Goal: Task Accomplishment & Management: Use online tool/utility

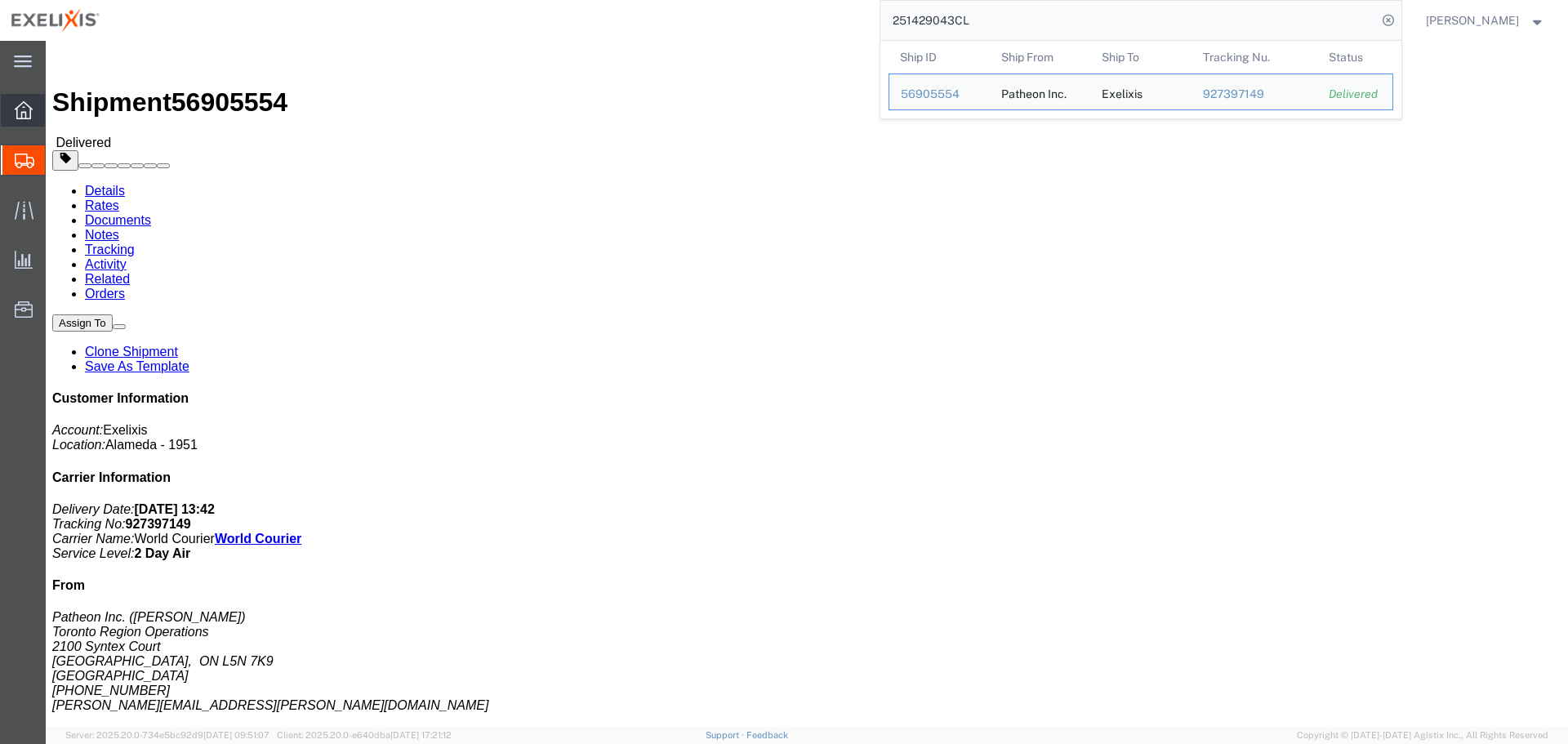
click at [24, 116] on icon at bounding box center [24, 111] width 18 height 18
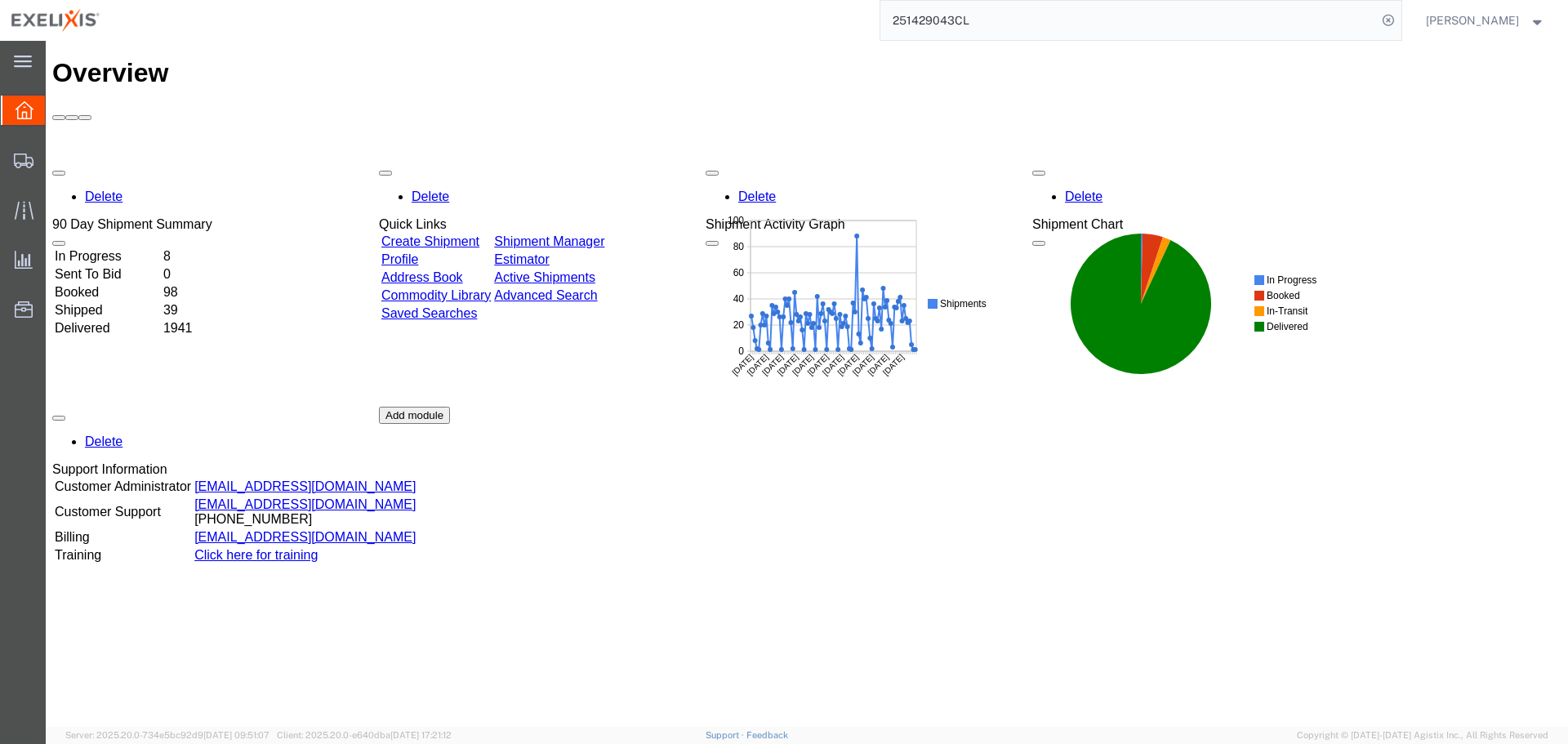
click at [670, 675] on div "Overview Delete 90 Day Shipment Summary In Progress 8 Sent To Bid 0 Booked 98 S…" at bounding box center [807, 401] width 1510 height 686
click at [597, 234] on link "Shipment Manager" at bounding box center [549, 241] width 110 height 14
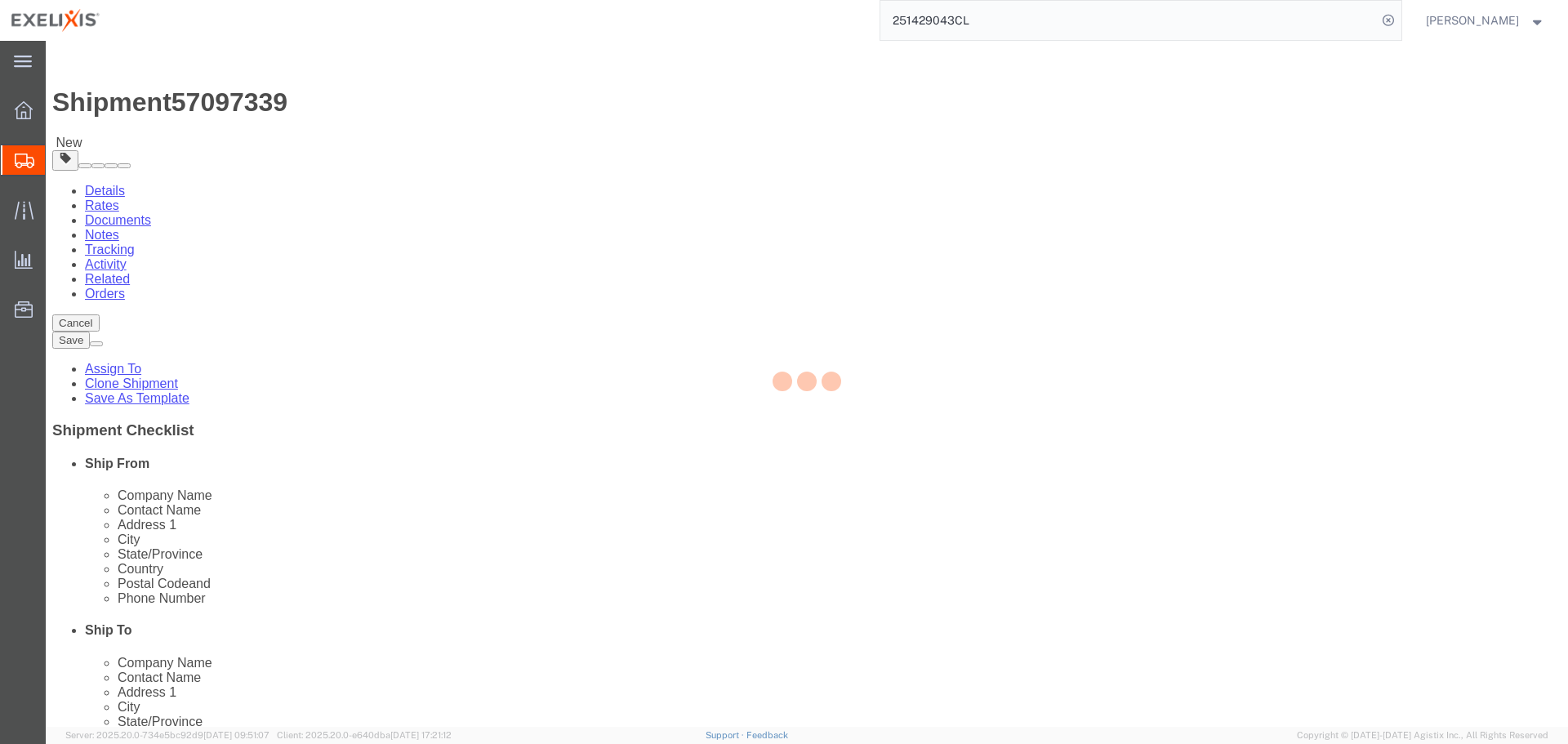
select select
select select "65151"
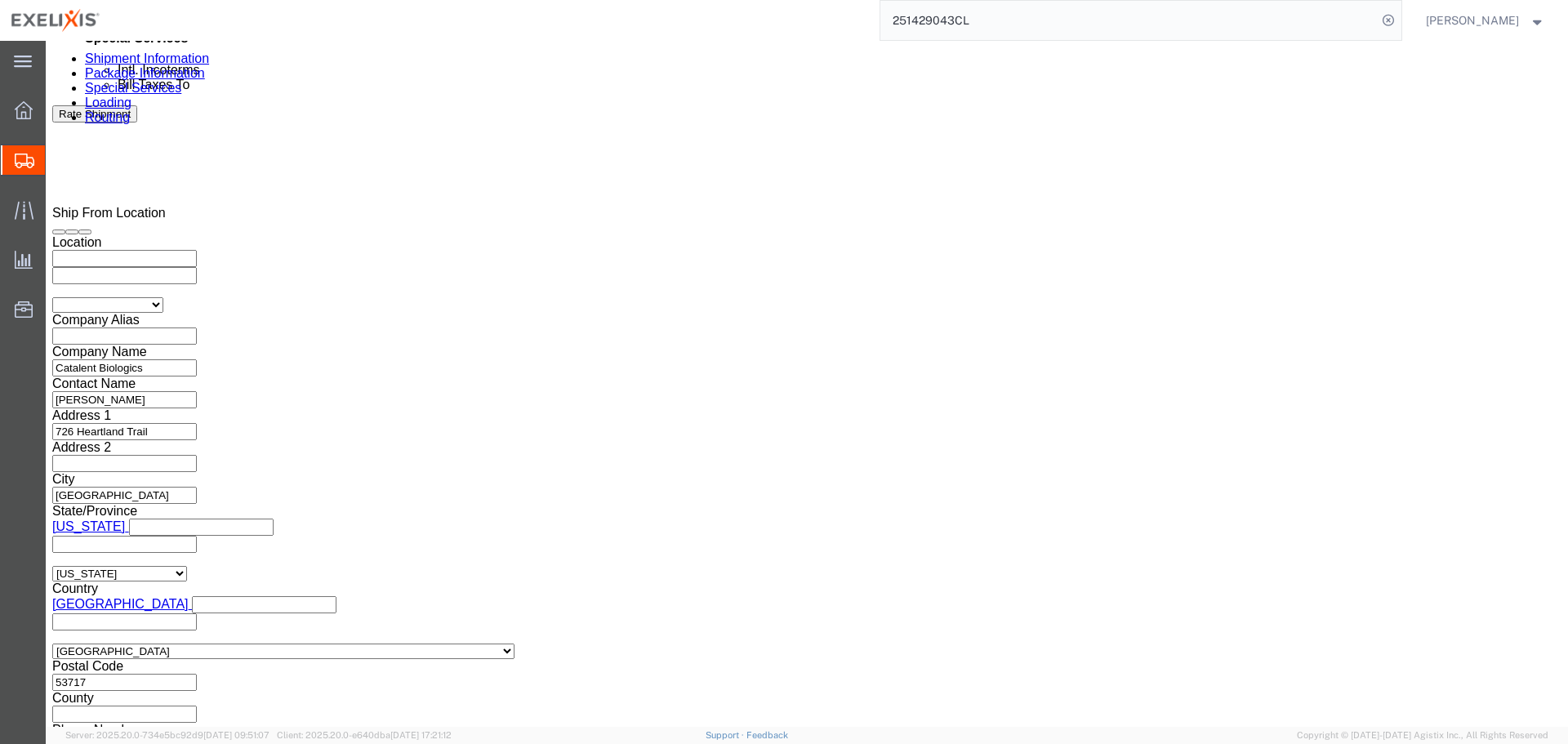
scroll to position [1011, 0]
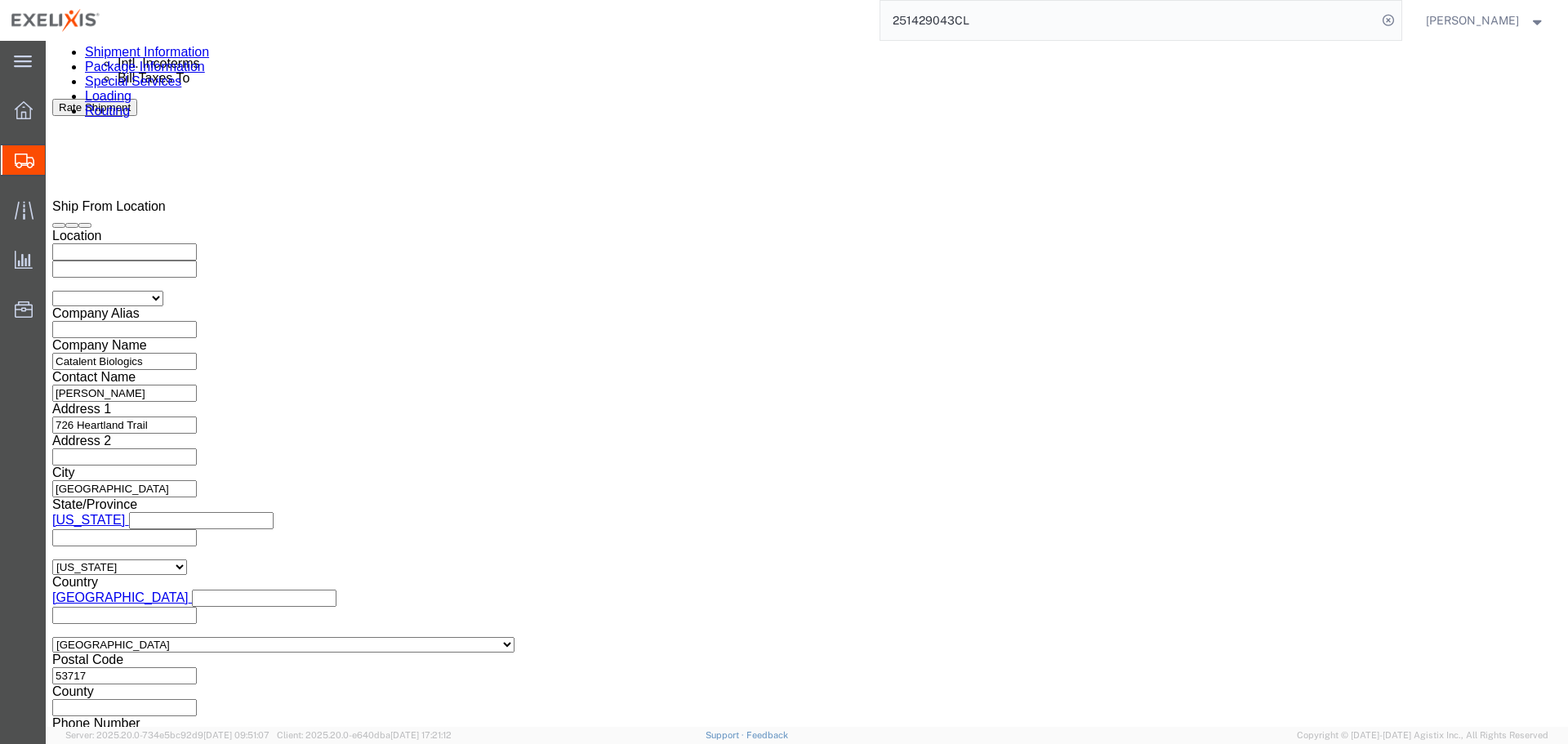
click button "Continue"
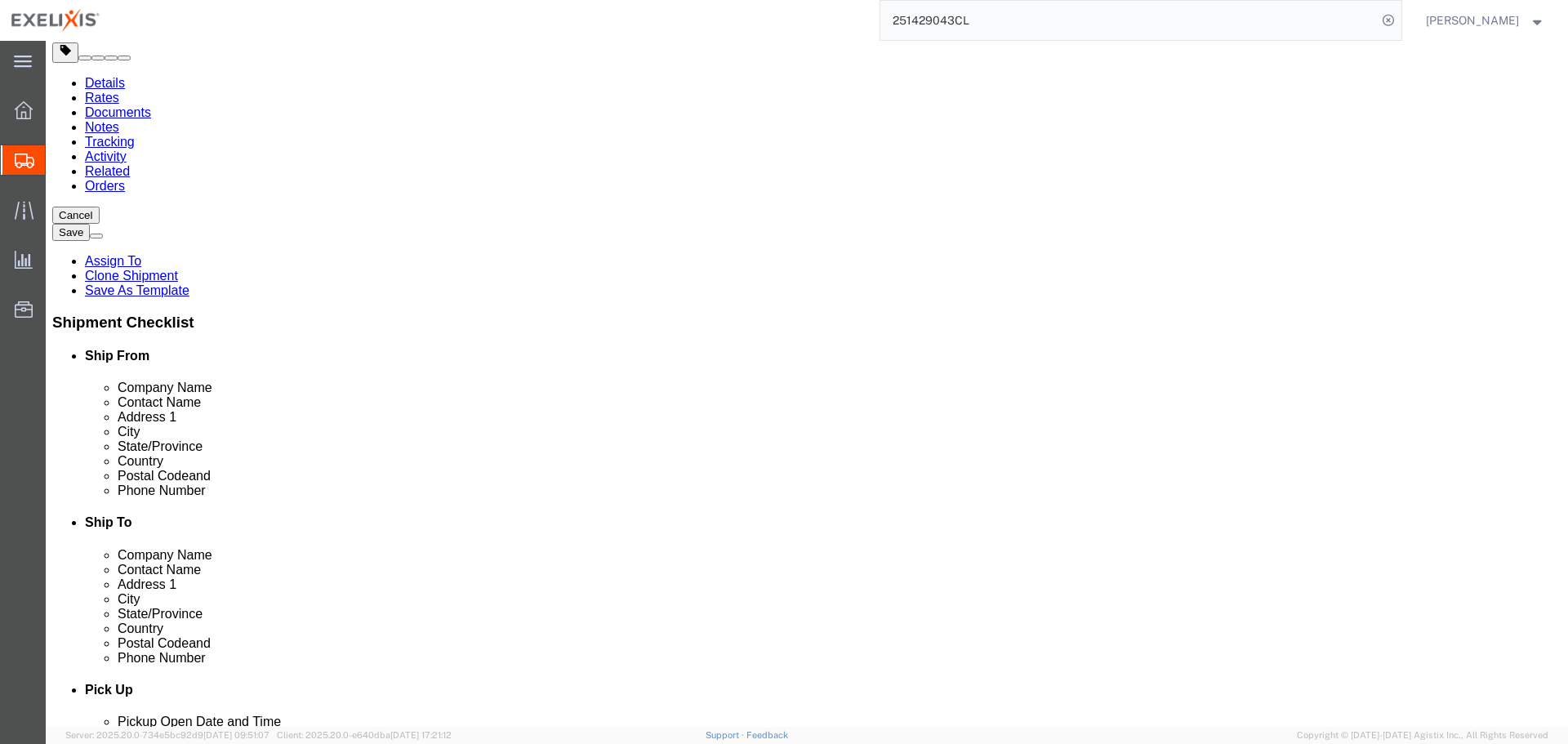
click dd "50.00 Milliliter"
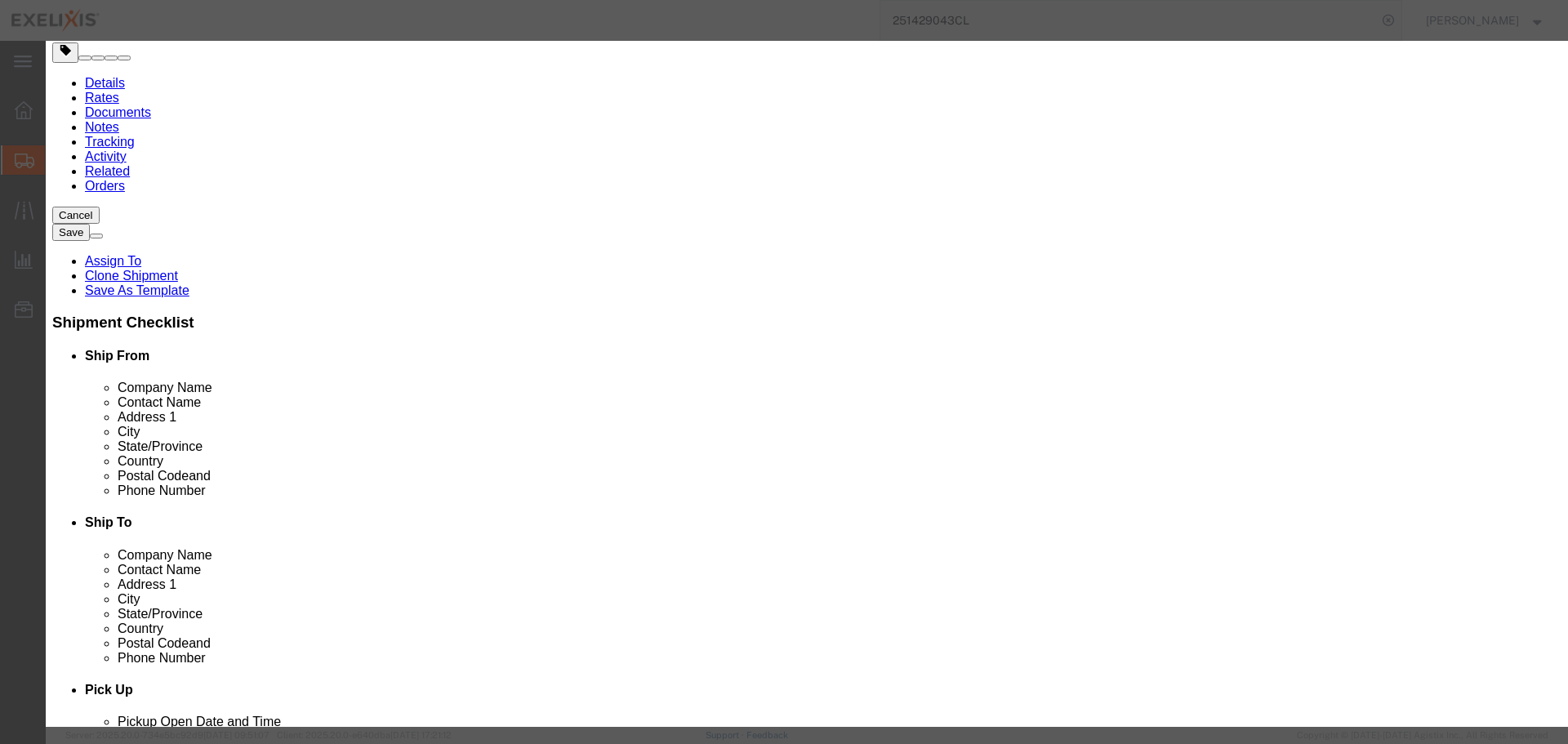
drag, startPoint x: 518, startPoint y: 157, endPoint x: 423, endPoint y: 157, distance: 95.0
click div "Pieces Number of pieces inside all the packages 50.00 Select Bag Barrels 100Boa…"
type input "0"
type input "1"
type input "0.02"
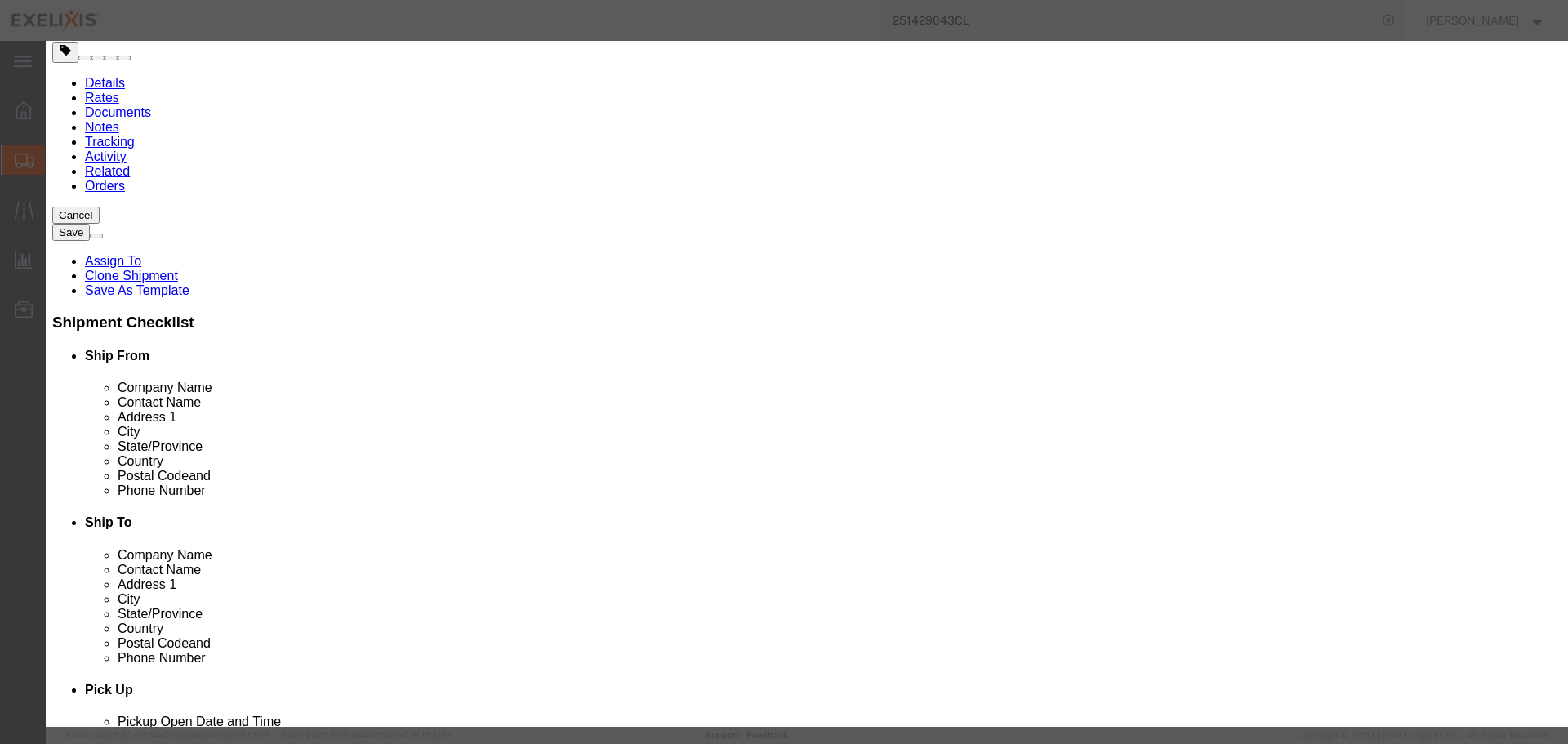
click select "Select Bag Barrels 100Board Feet Bottle Box Blister Pack Carats Can Capsule Car…"
select select "BOTL"
click select "Select Bag Barrels 100Board Feet Bottle Box Blister Pack Carats Can Capsule Car…"
click textarea
type textarea "1"
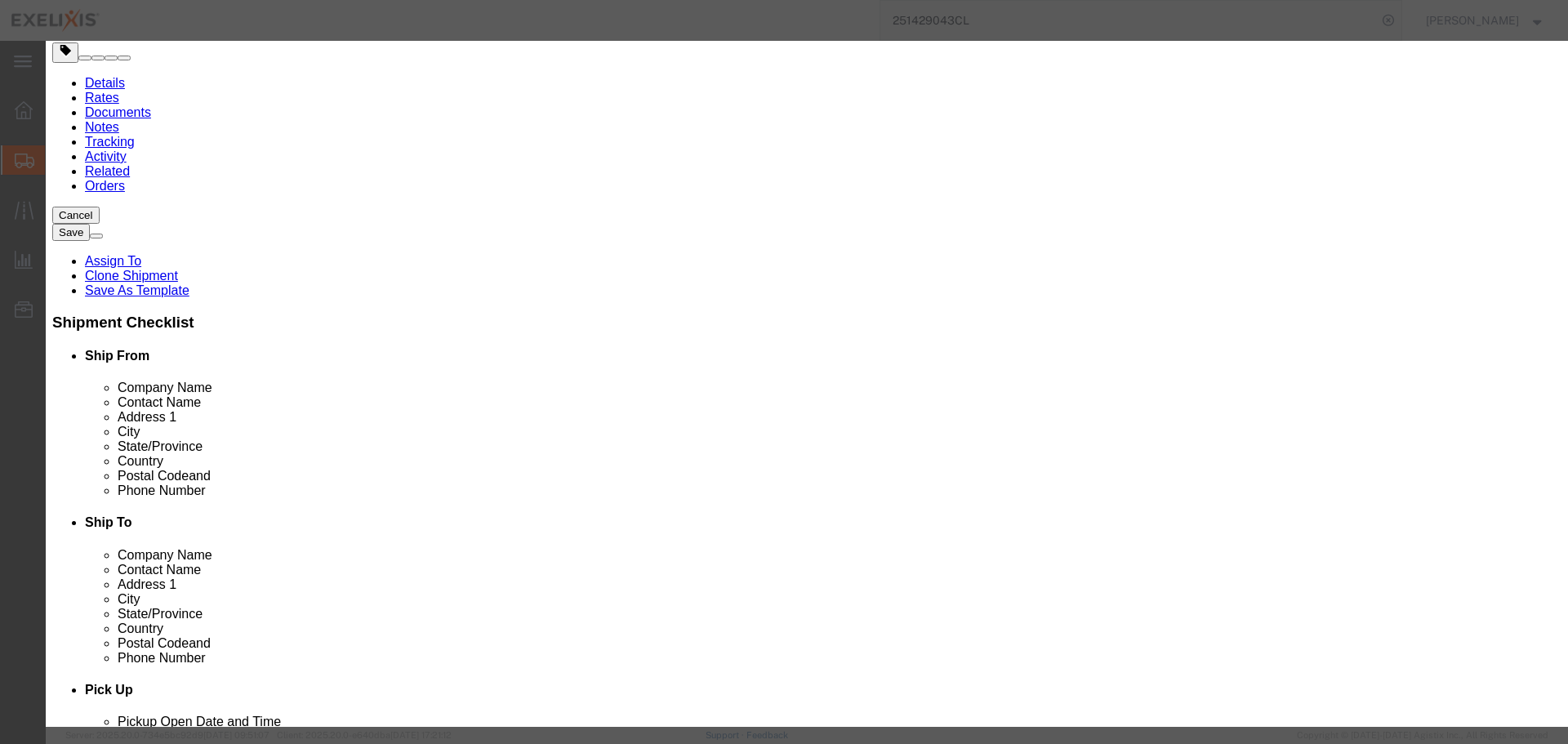
type textarea "1 x 50mL"
click input "text"
paste input "24-ES07G003"
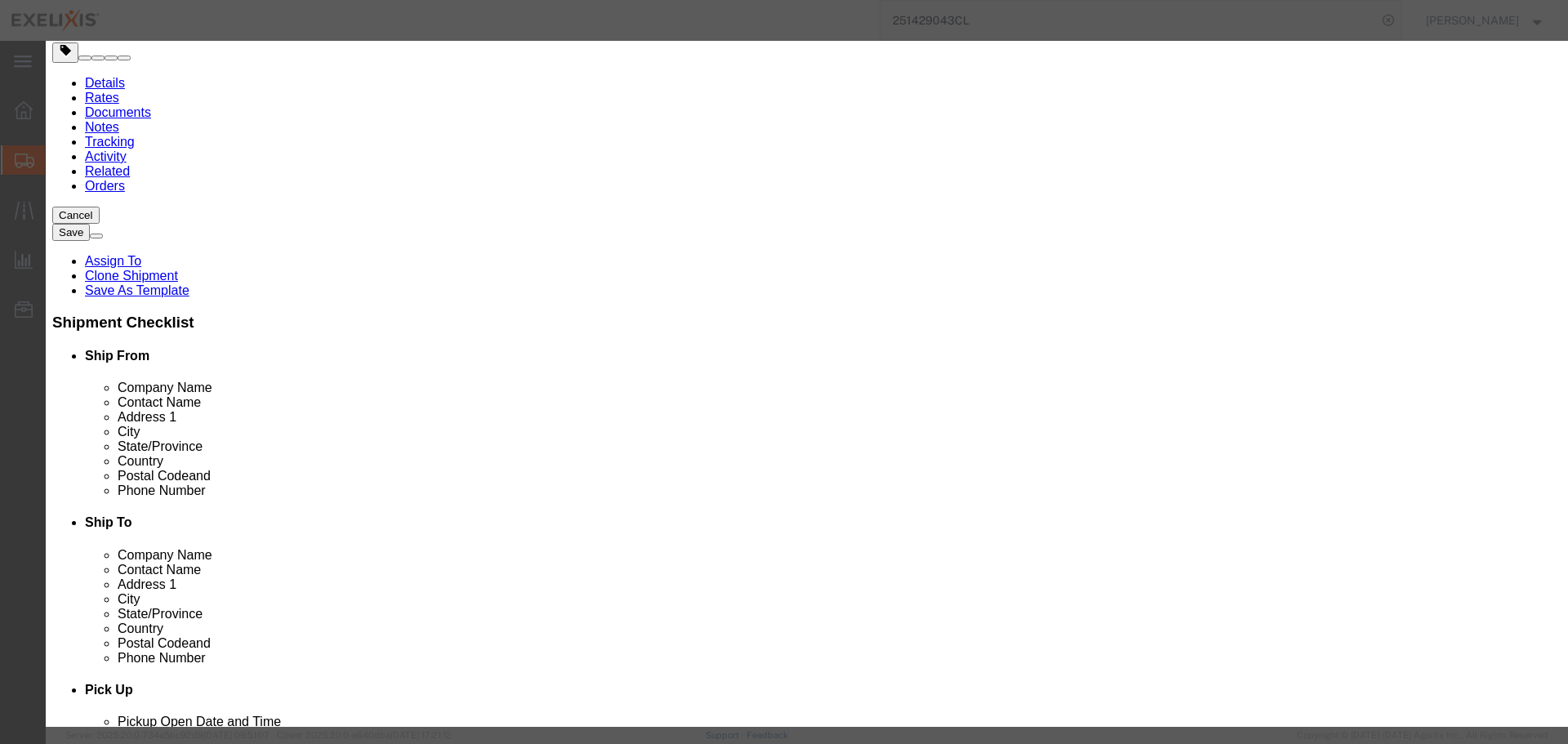
type input "24-ES07G003"
click button "Save & Close"
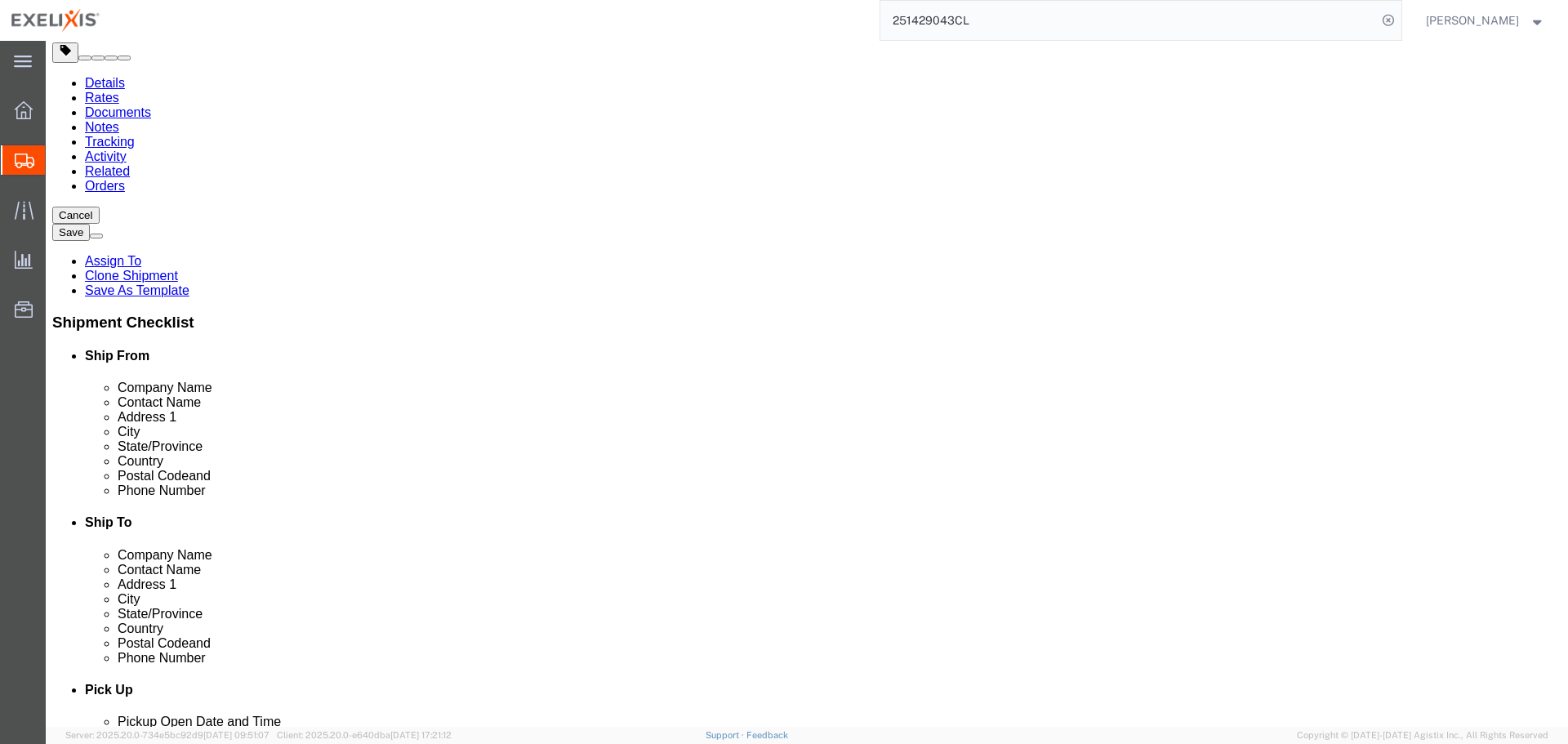
click dd "50.00 Milliliter"
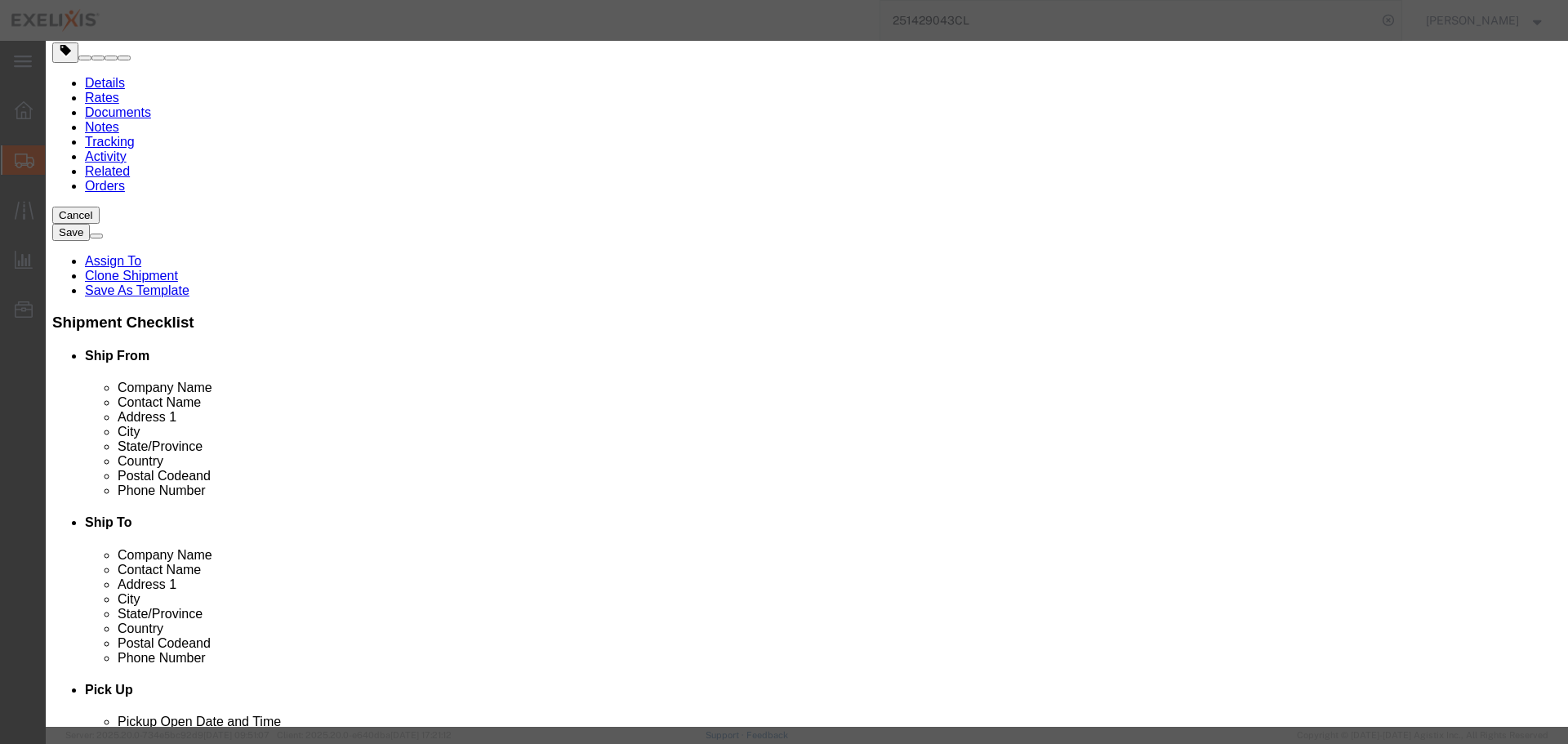
click input "50.00"
type input "1"
type input "0.02"
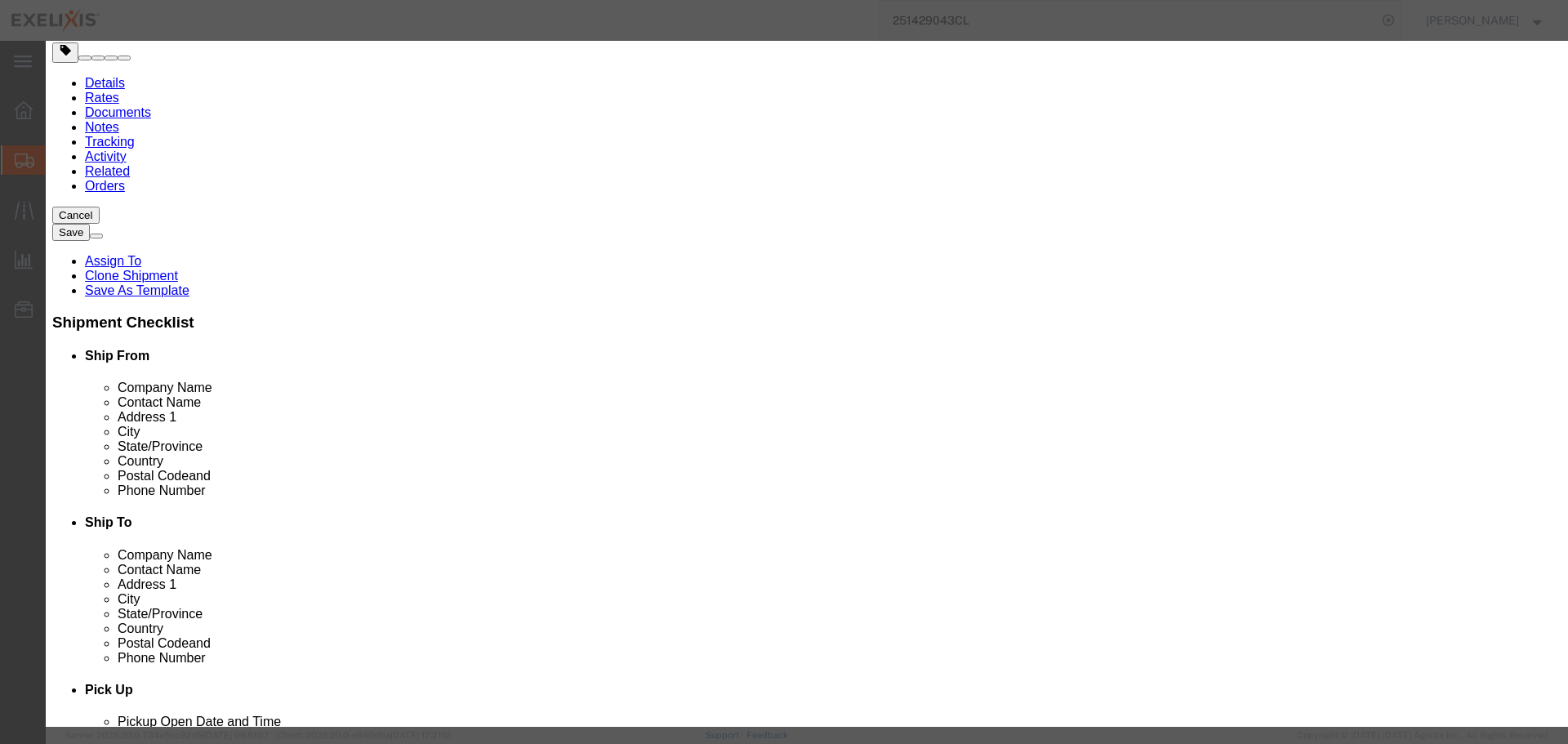
click select "Select Bag Barrels 100Board Feet Bottle Box Blister Pack Carats Can Capsule Car…"
select select "BOTL"
click select "Select Bag Barrels 100Board Feet Bottle Box Blister Pack Carats Can Capsule Car…"
click textarea
type textarea "1 x 50mL"
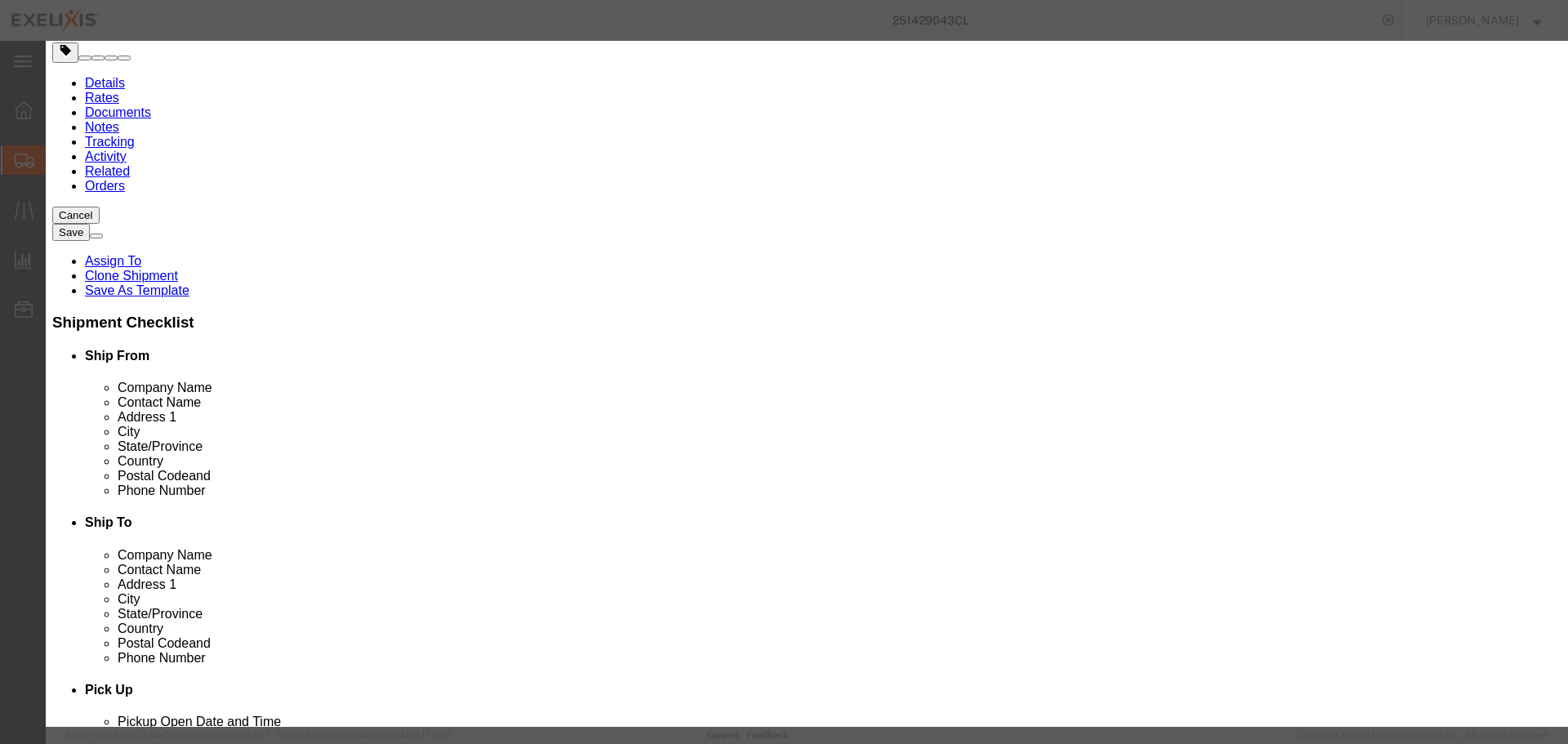
click input "text"
paste input "23-ES07G001"
type input "23-ES07G001"
click button "Save & Close"
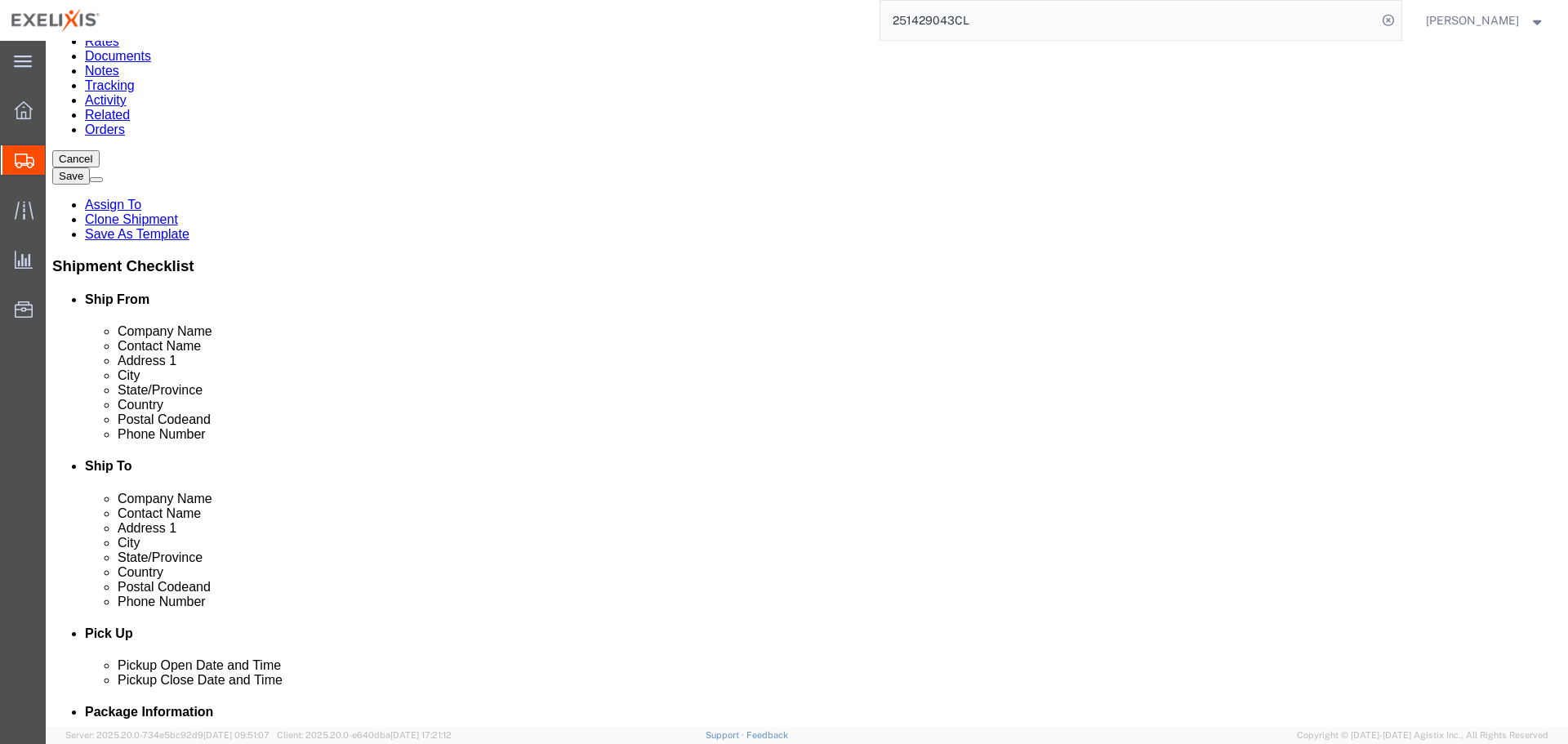
scroll to position [202, 0]
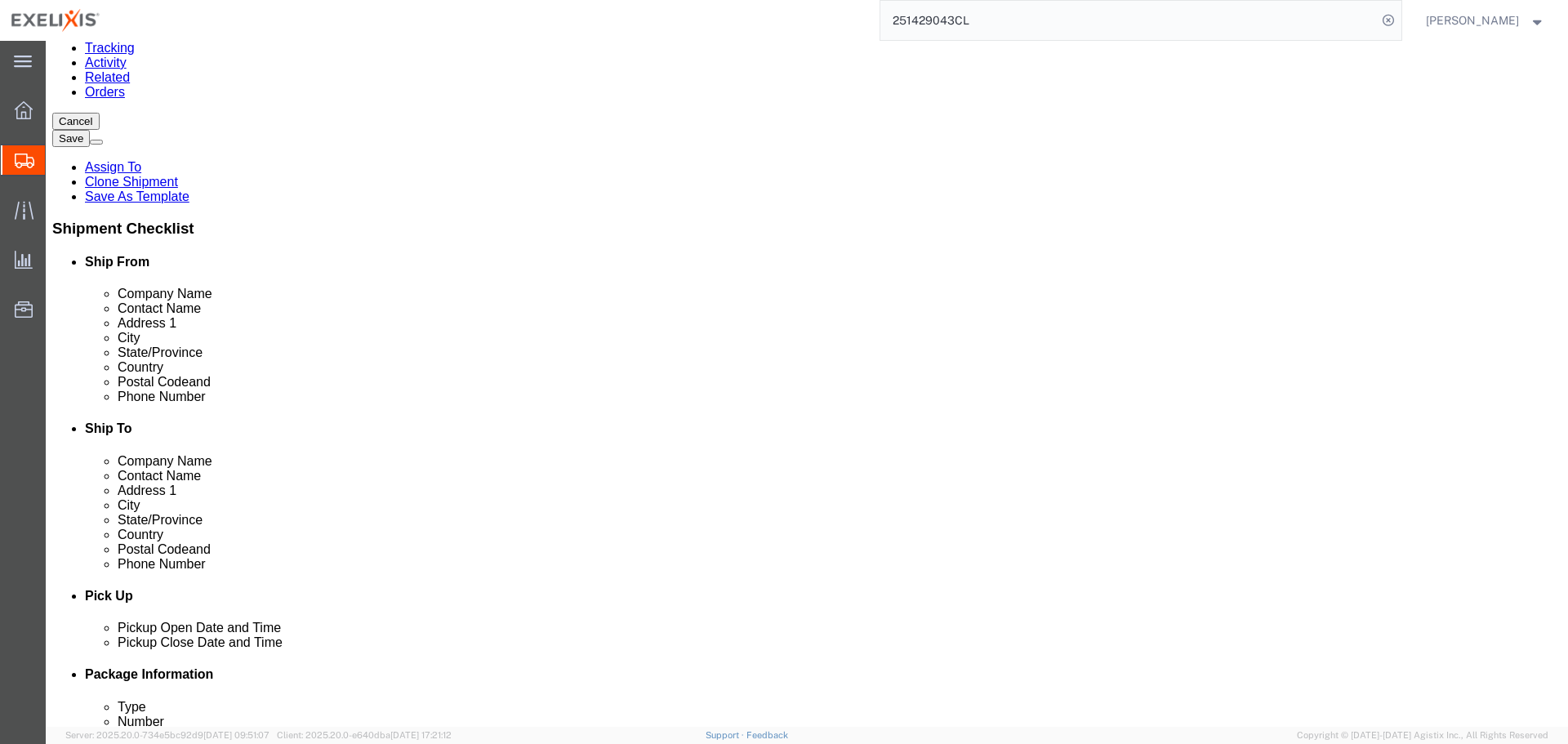
click button "Continue"
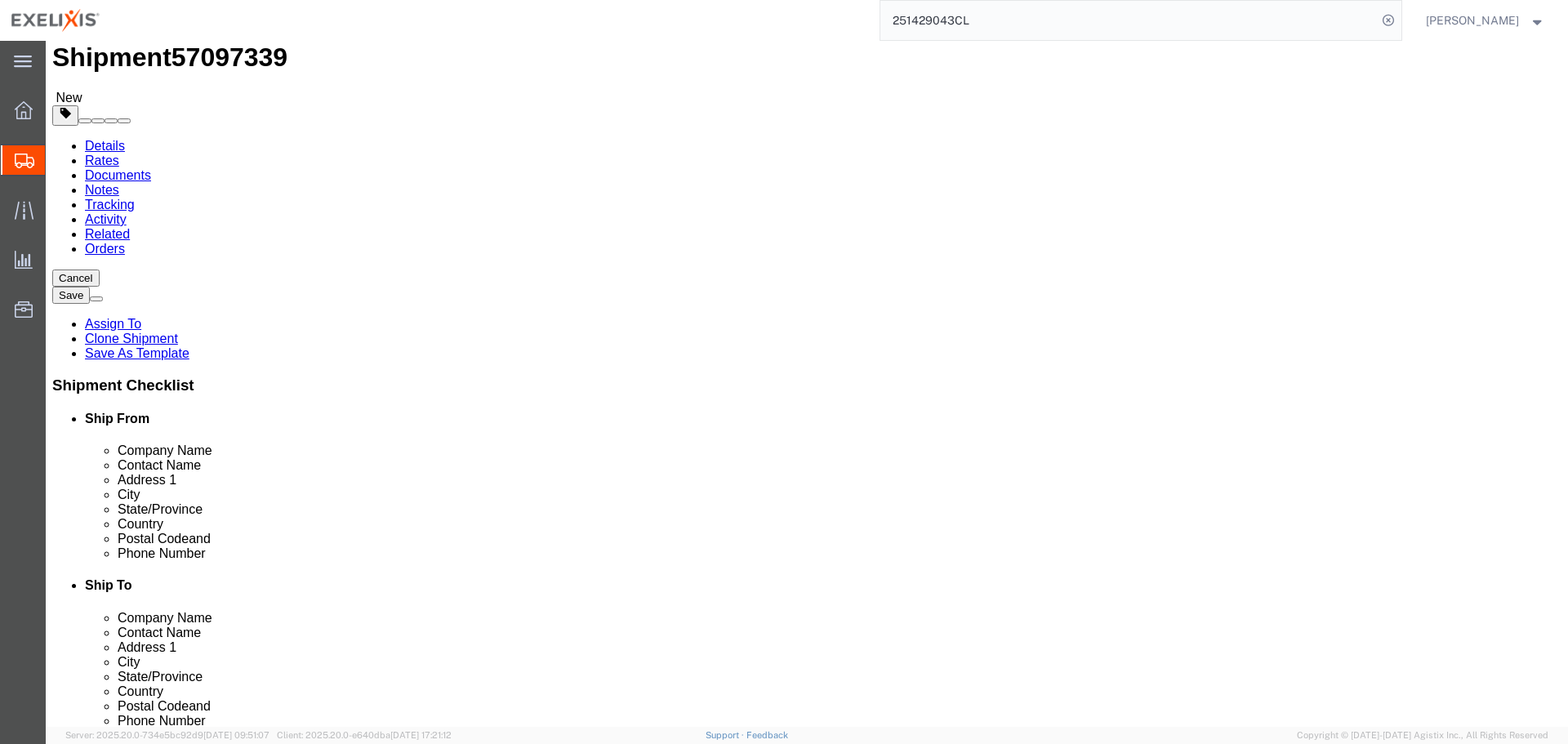
scroll to position [0, 0]
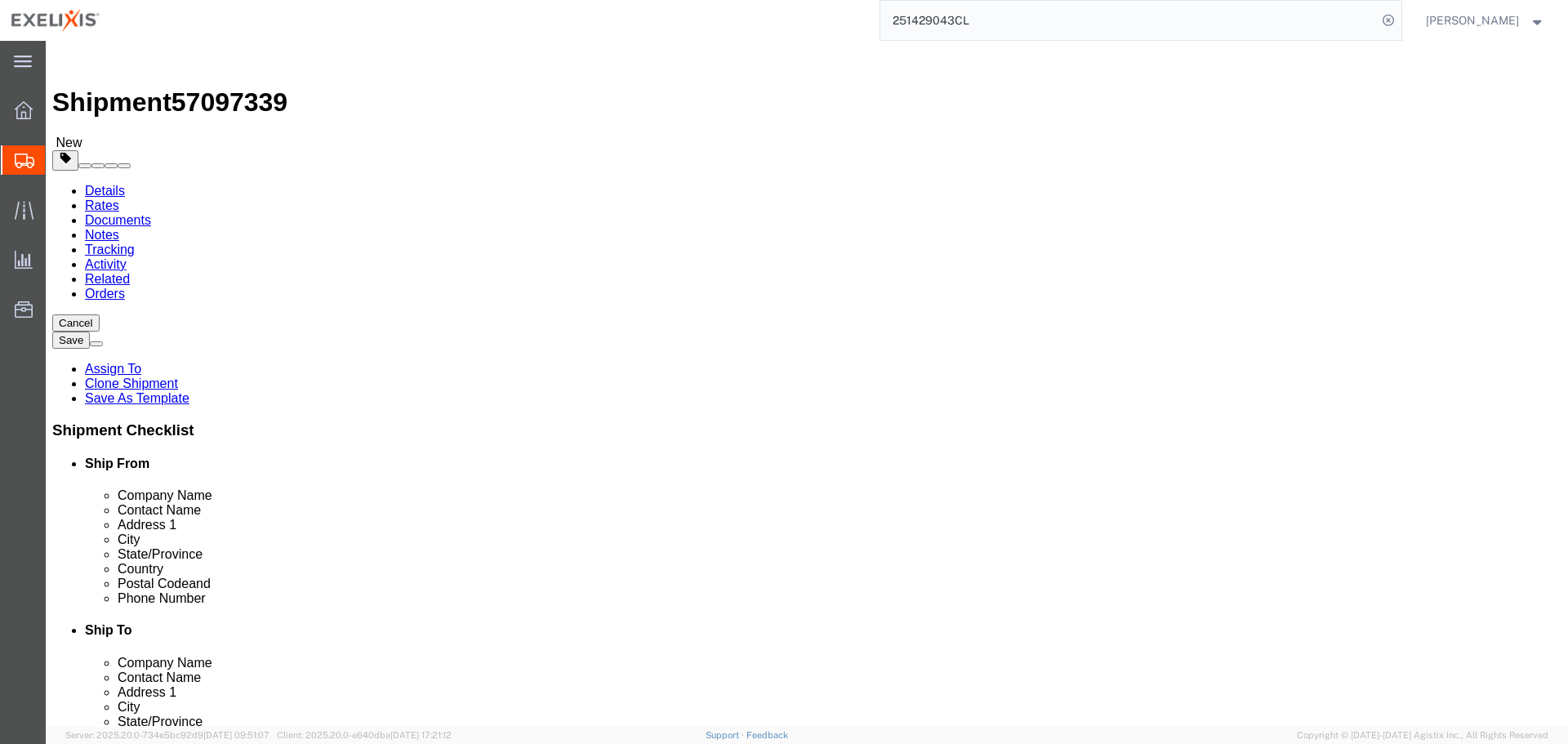
click span "Select one or more"
click div "Instructions"
click textarea
type textarea "Please bring 1x GDI 30 including dry ice and 1x Dry Ice Temp Monitor (-65c / -8…"
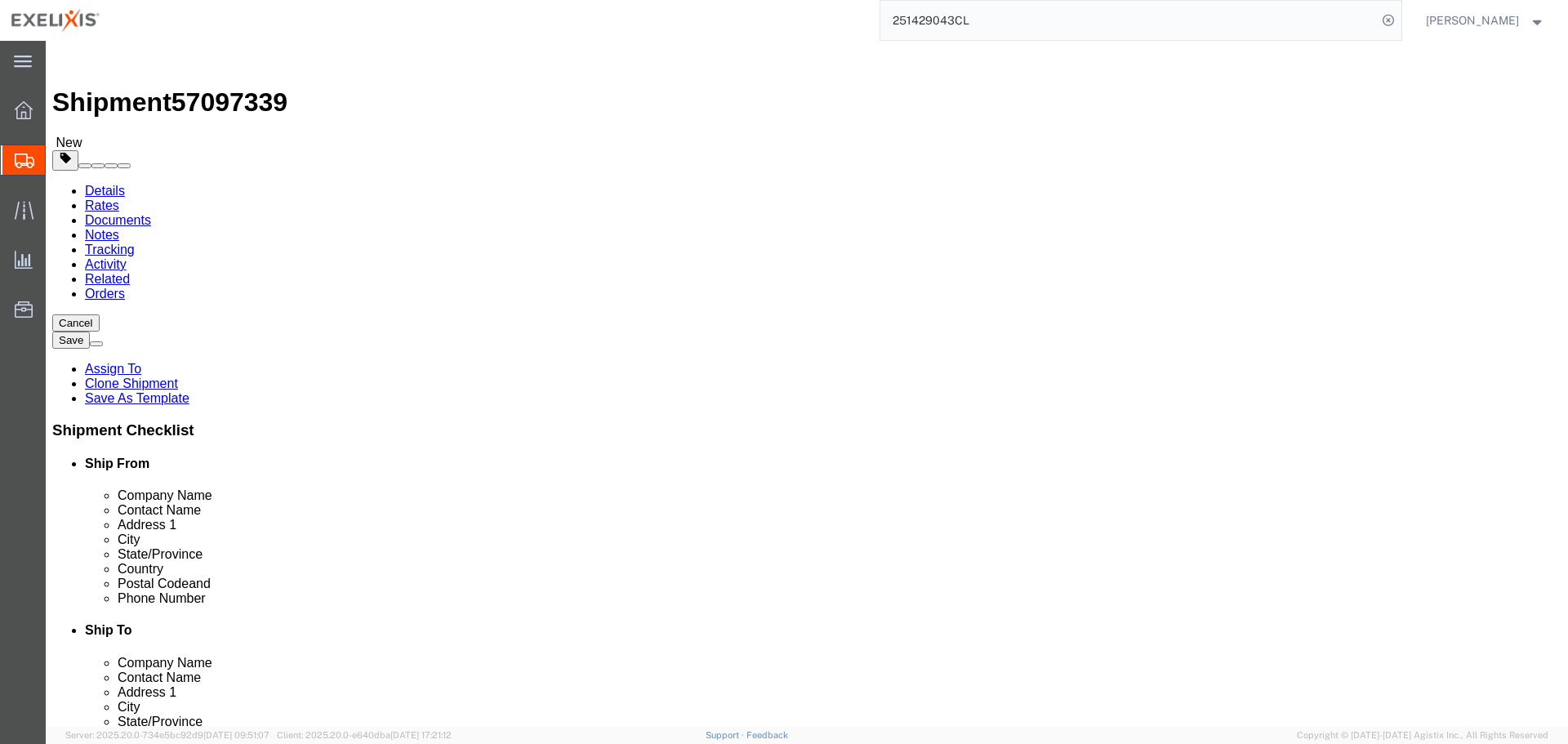
click div "Instructions"
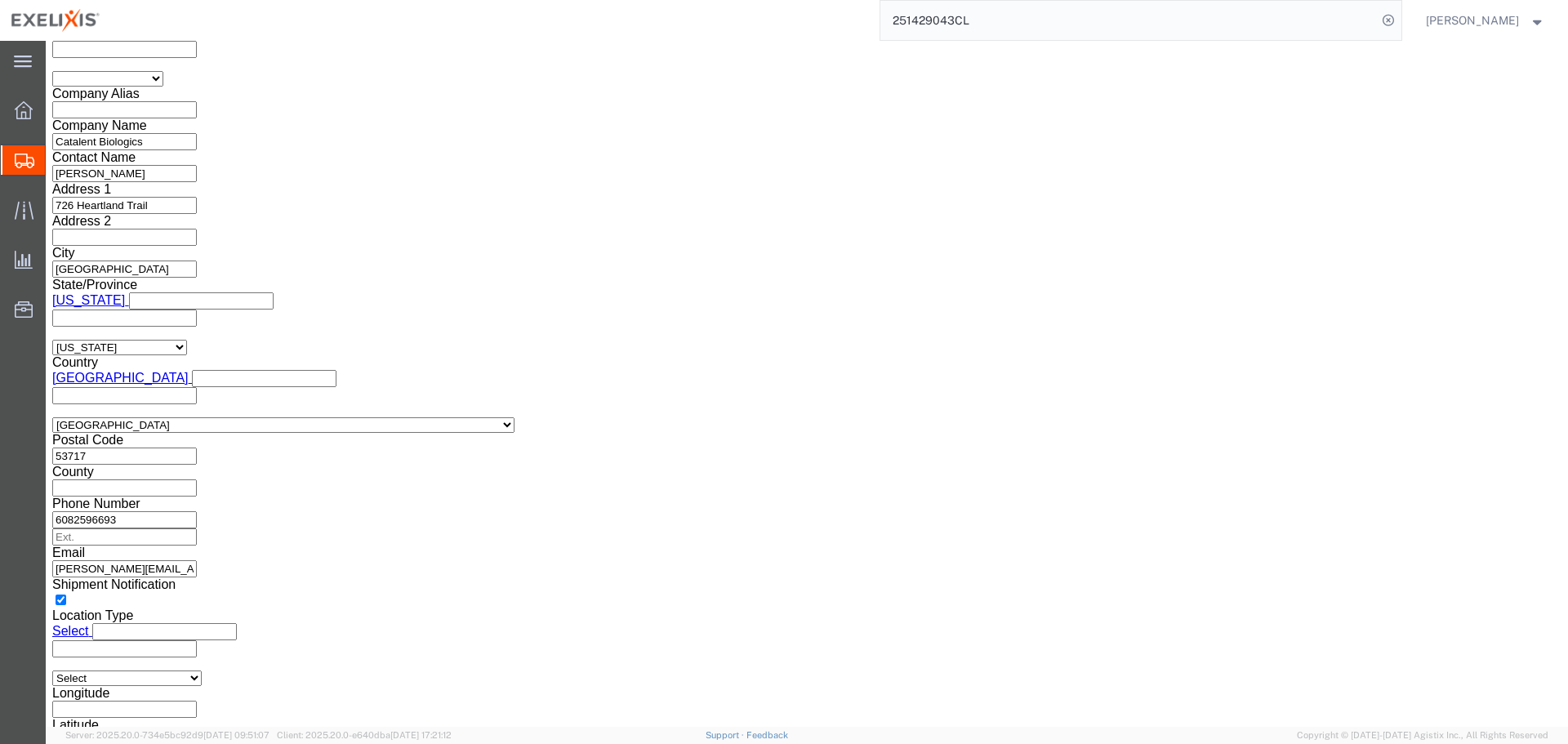
scroll to position [1401, 0]
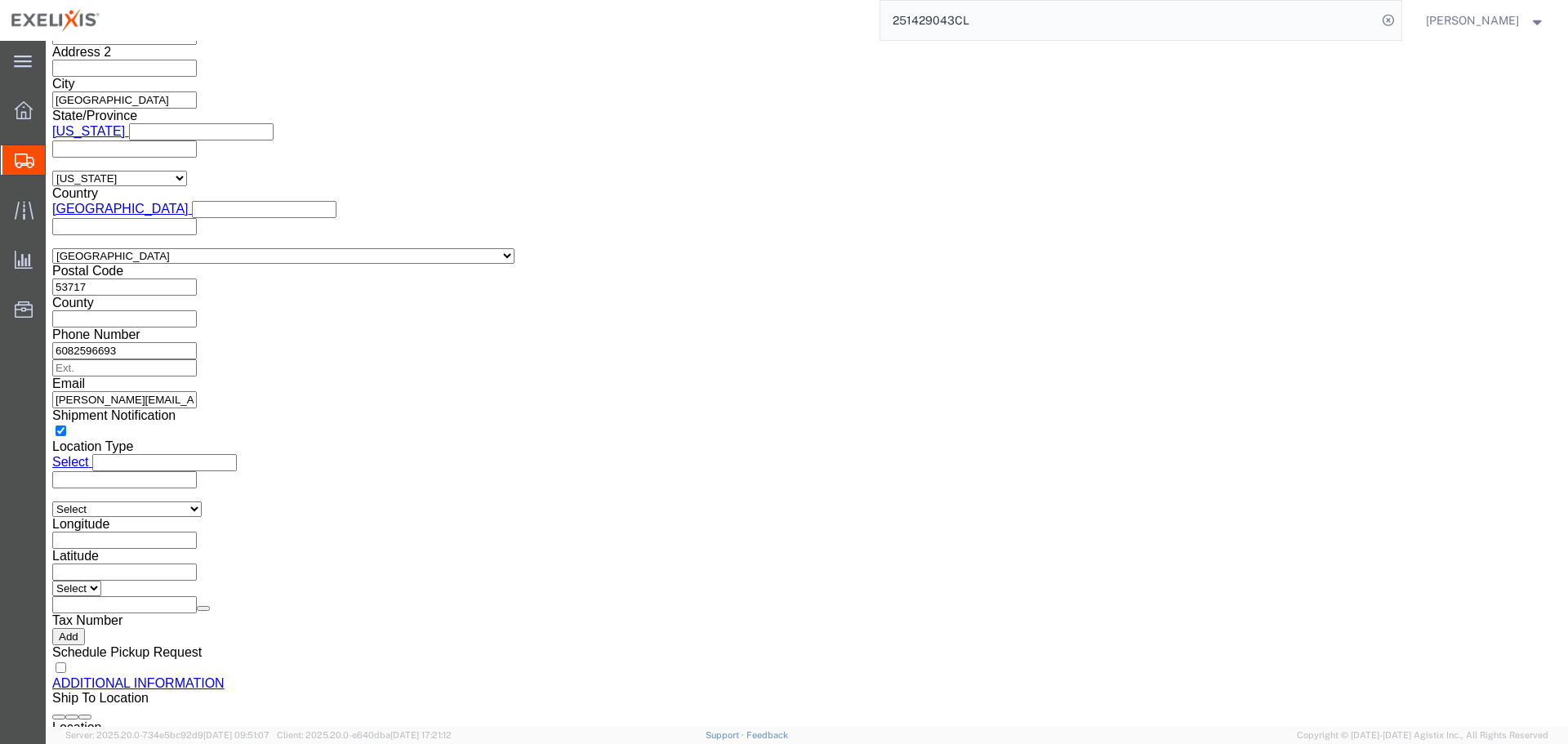
click button "Rate Shipment"
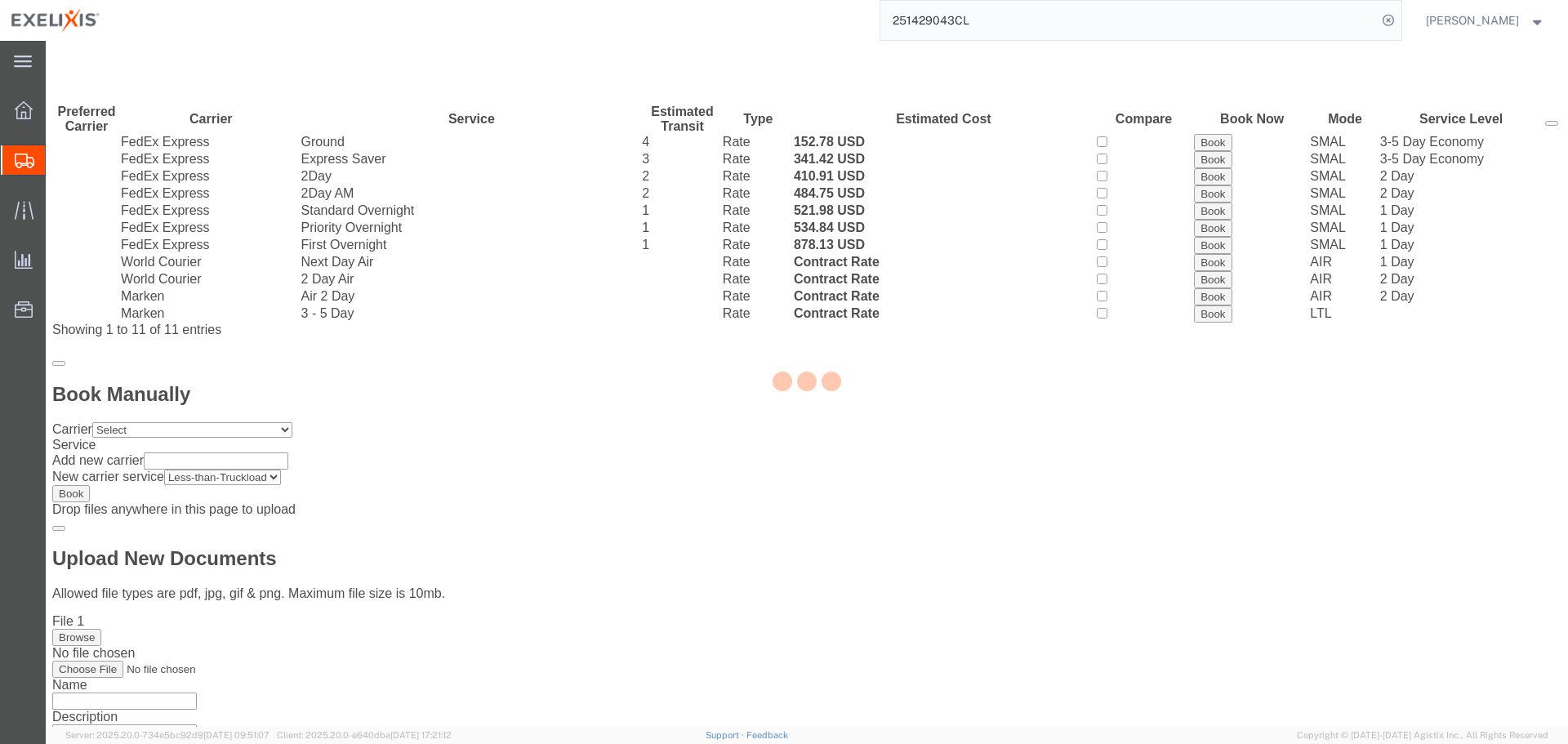
scroll to position [0, 0]
